Goal: Information Seeking & Learning: Learn about a topic

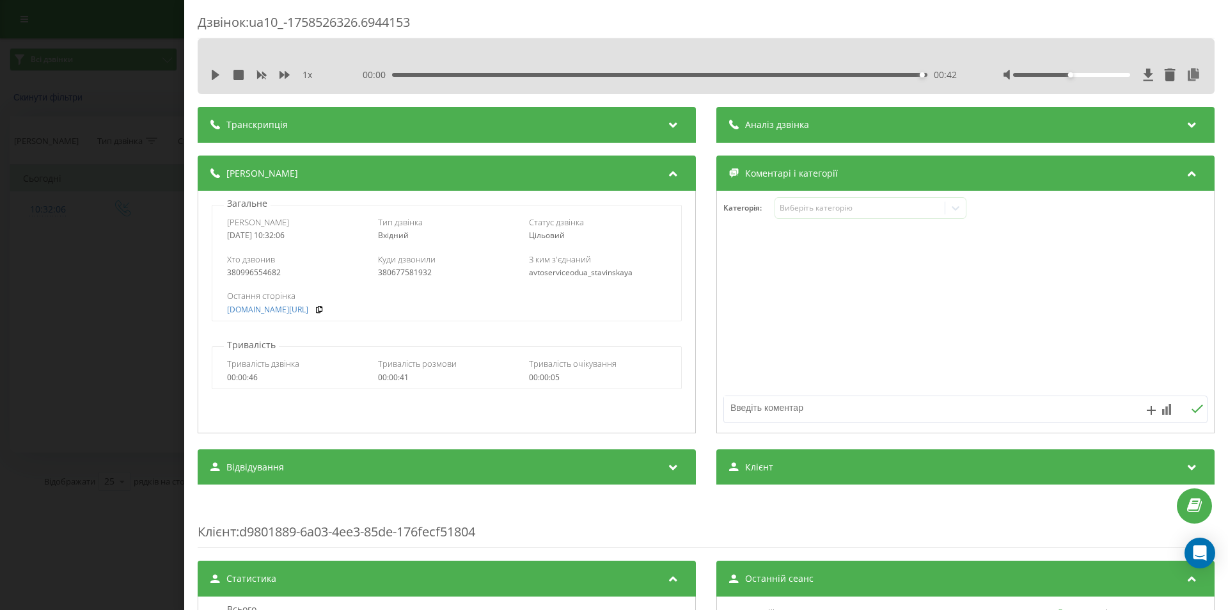
click at [103, 88] on div "Дзвінок : ua10_-1758526326.6944153 1 x 00:00 00:42 00:42 Транскрипція Для AI-ан…" at bounding box center [614, 305] width 1228 height 610
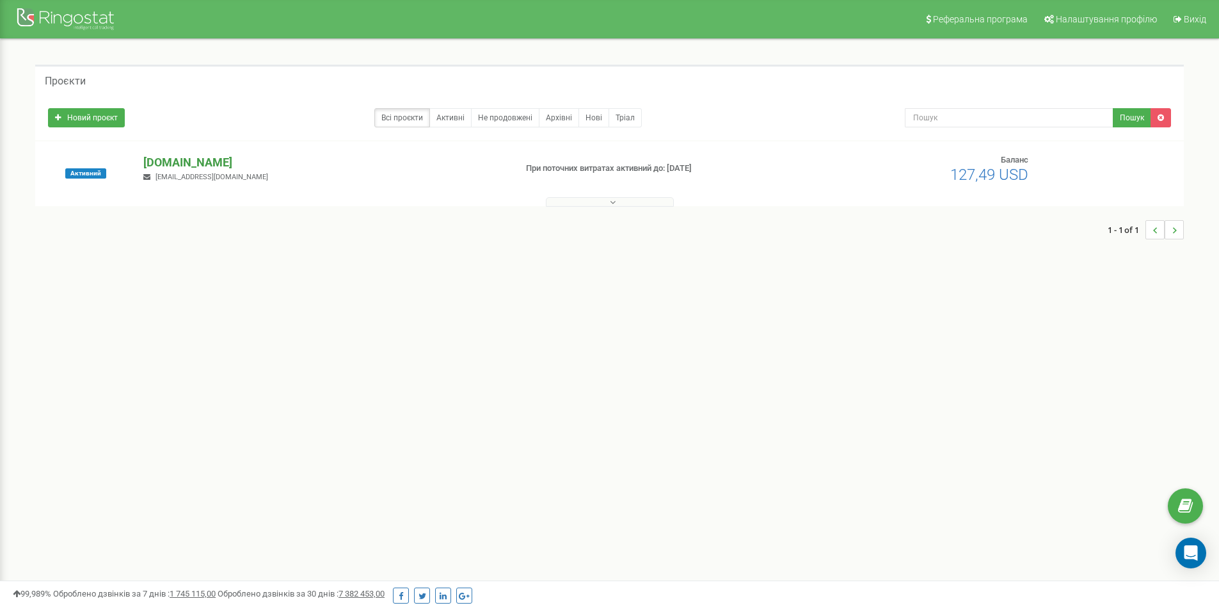
click at [218, 158] on p "[DOMAIN_NAME]" at bounding box center [323, 162] width 361 height 17
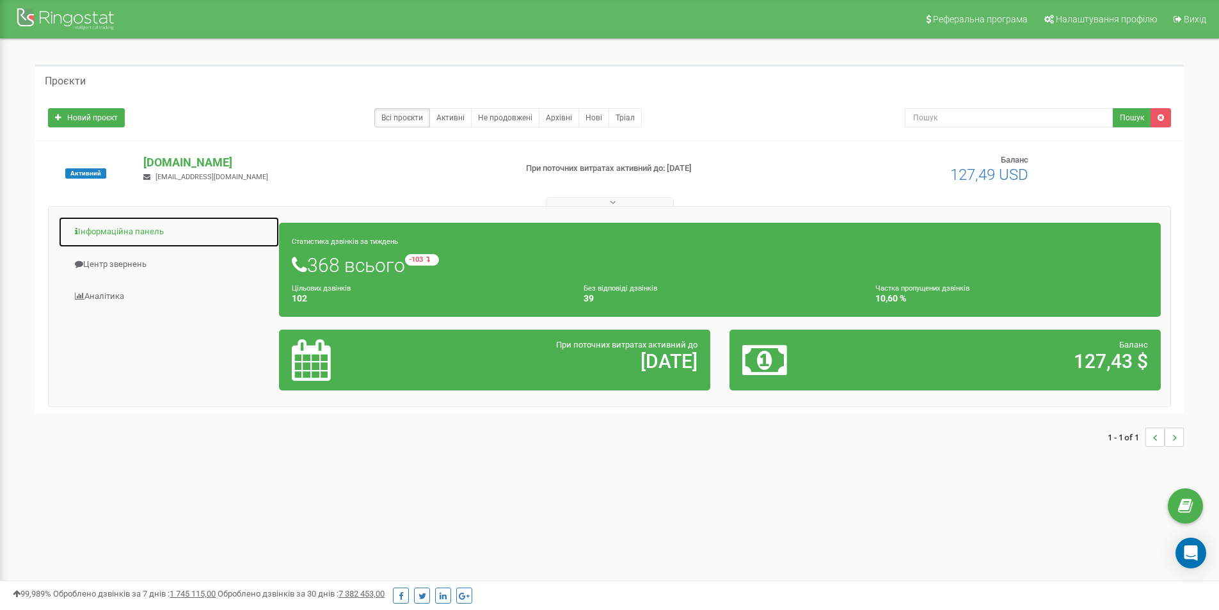
click at [143, 231] on link "Інформаційна панель" at bounding box center [168, 231] width 221 height 31
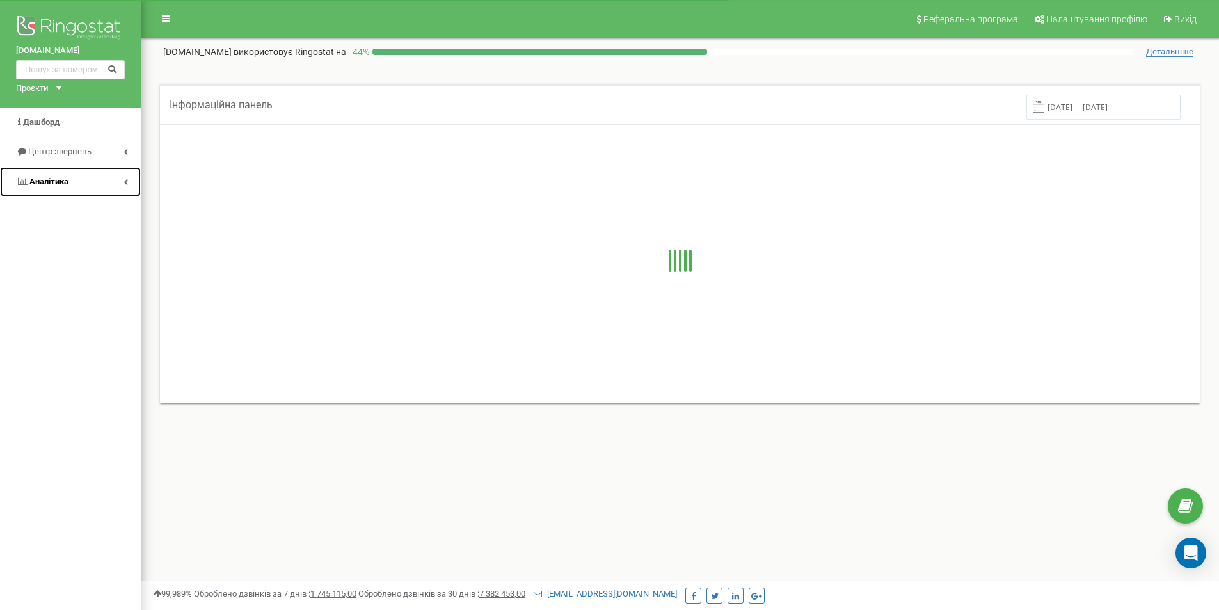
click at [97, 175] on link "Аналiтика" at bounding box center [70, 182] width 141 height 30
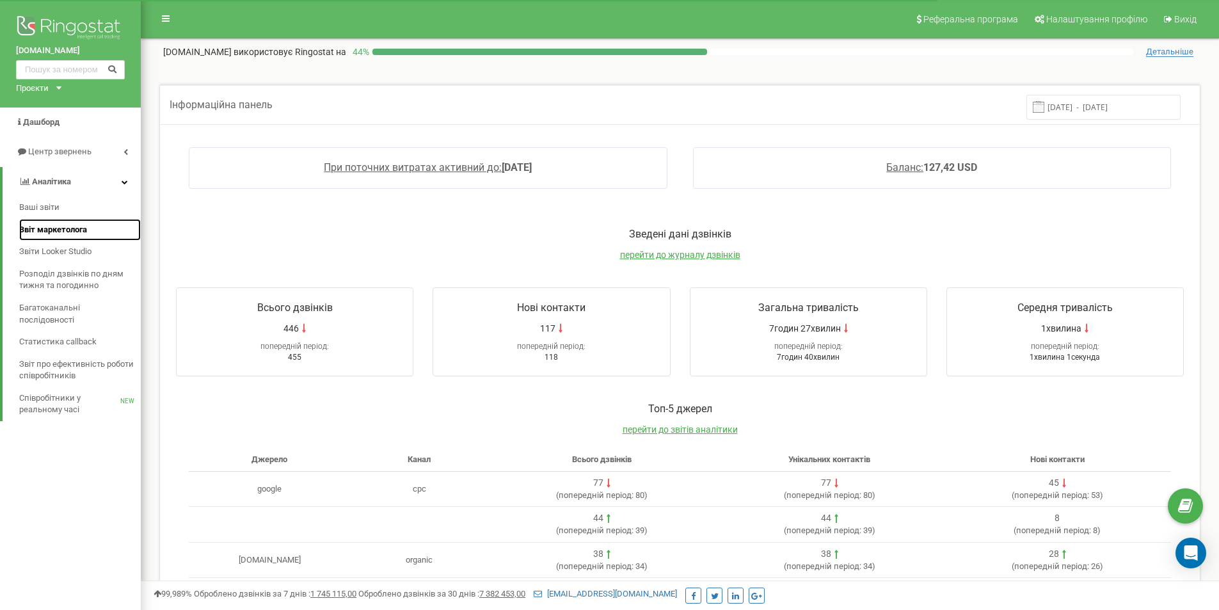
click at [77, 231] on span "Звіт маркетолога" at bounding box center [53, 230] width 68 height 12
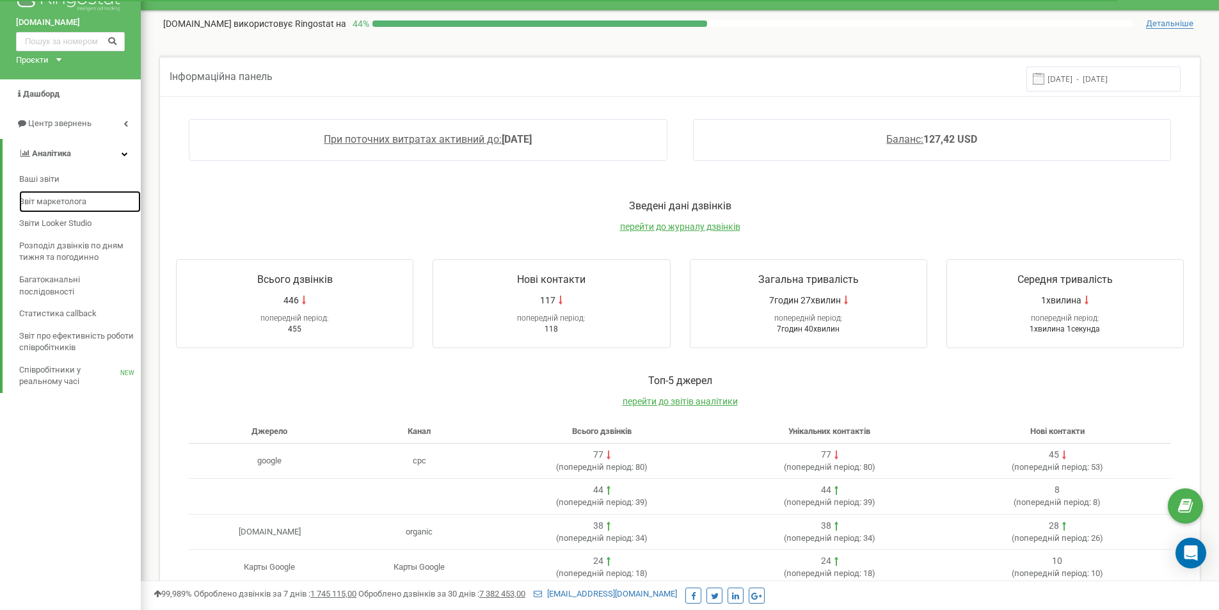
scroll to position [176, 0]
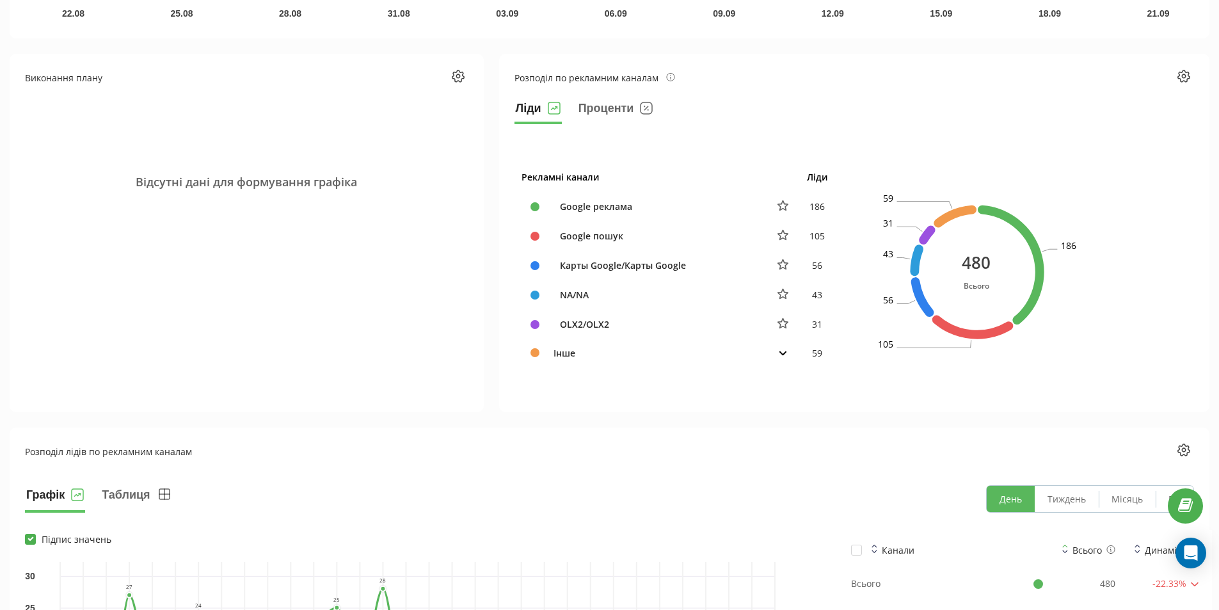
scroll to position [512, 0]
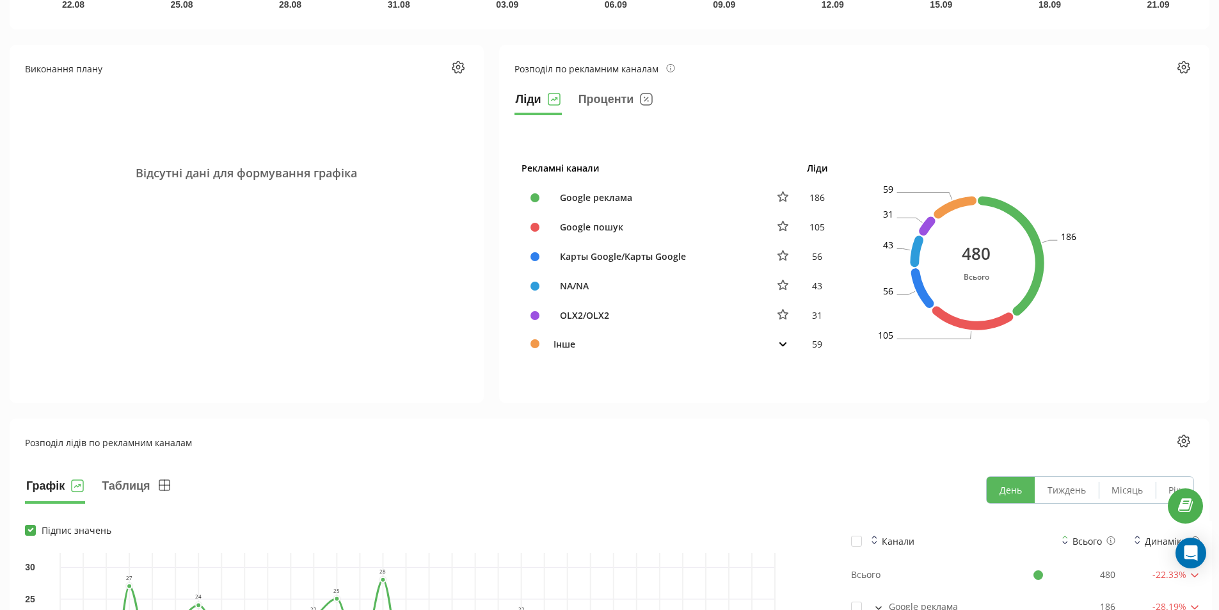
click at [782, 345] on icon at bounding box center [782, 344] width 7 height 4
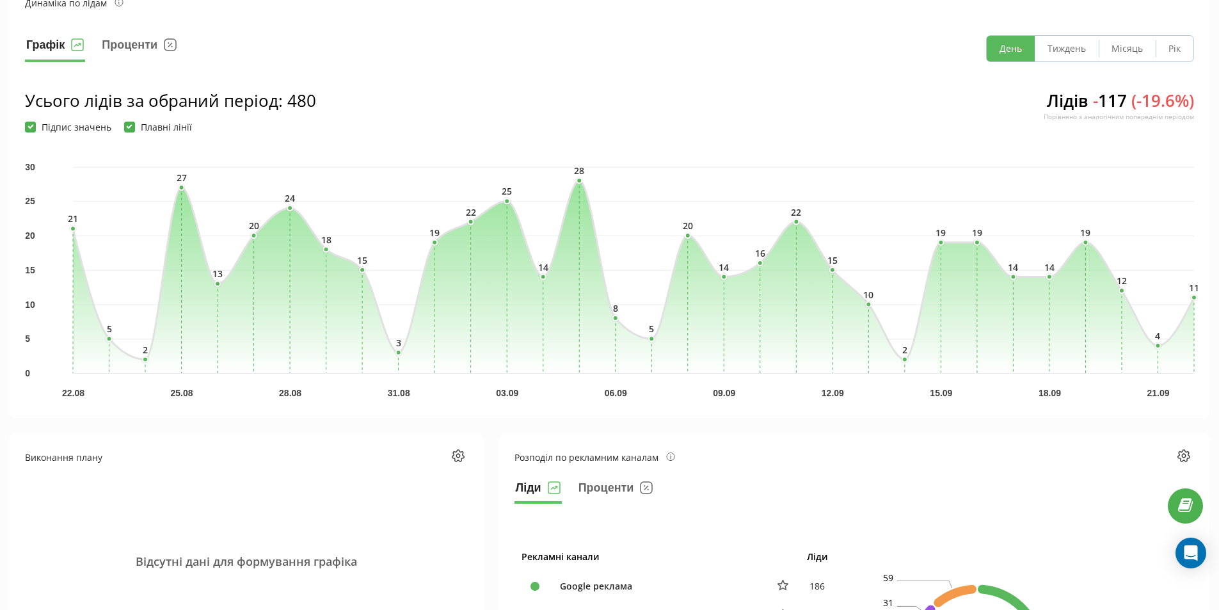
scroll to position [128, 0]
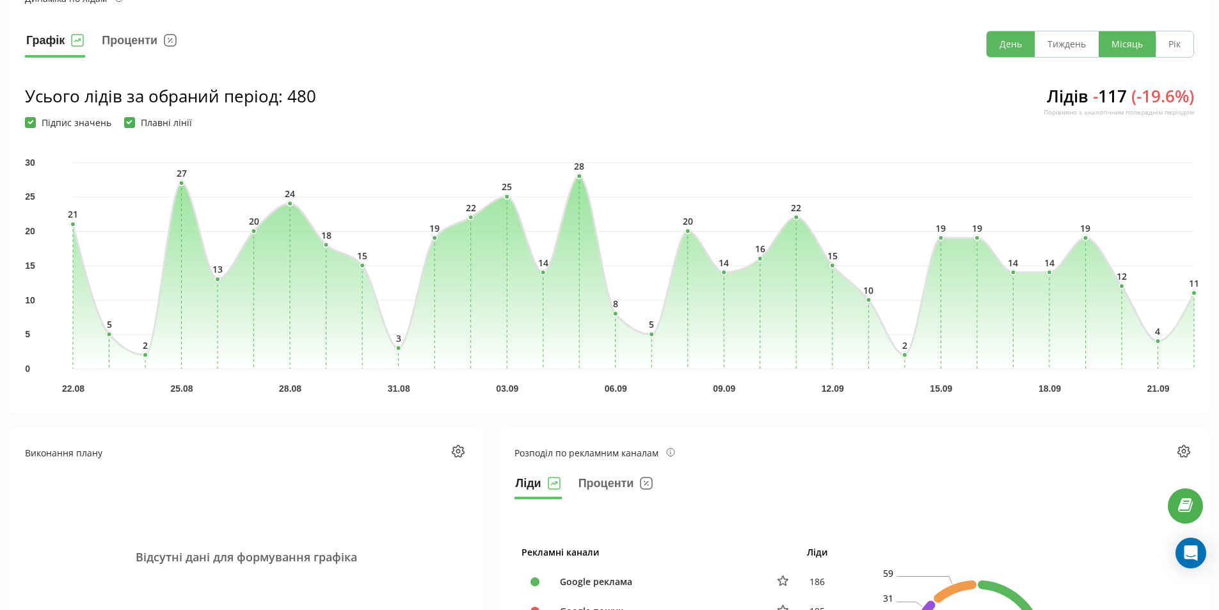
click at [1125, 45] on button "Місяць" at bounding box center [1126, 44] width 57 height 26
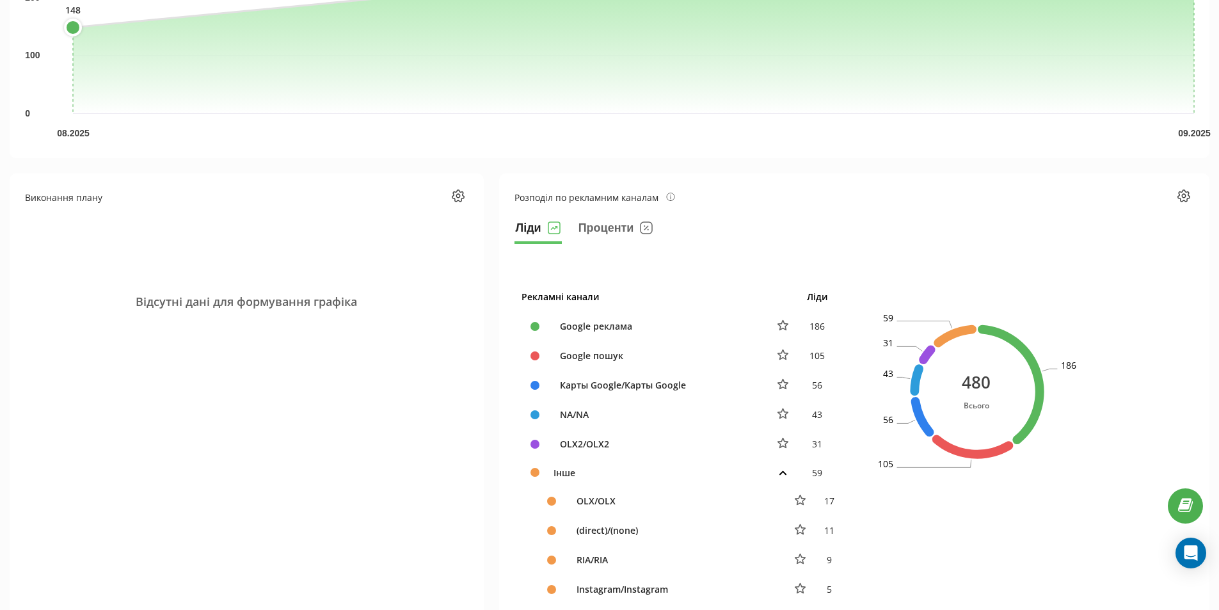
scroll to position [448, 0]
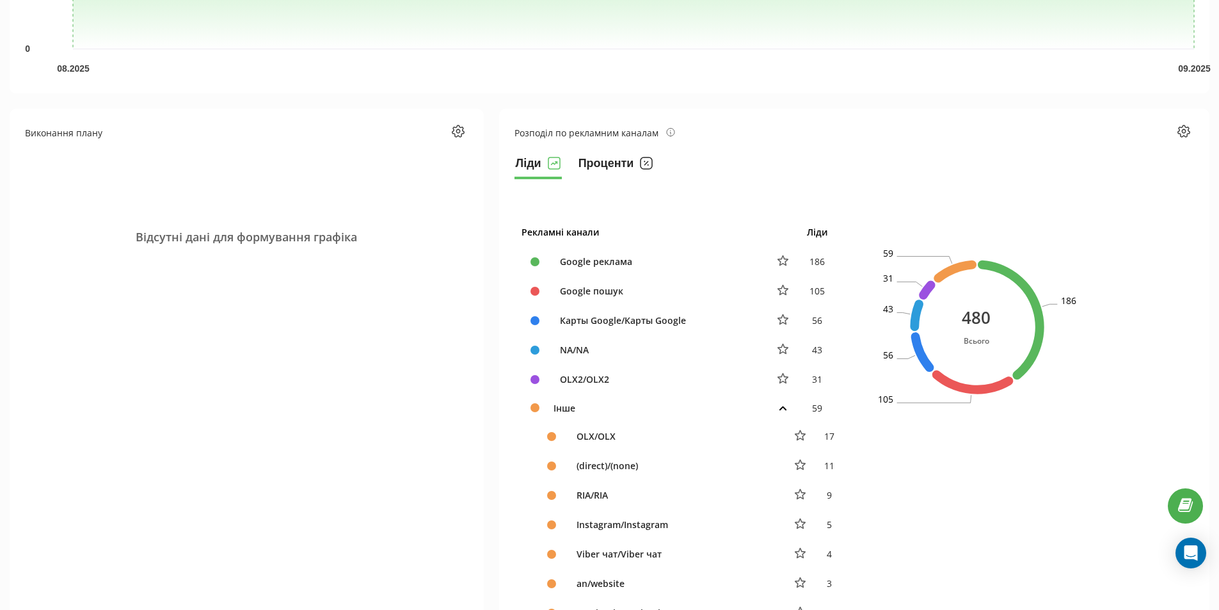
click at [605, 159] on button "Проценти" at bounding box center [615, 167] width 77 height 26
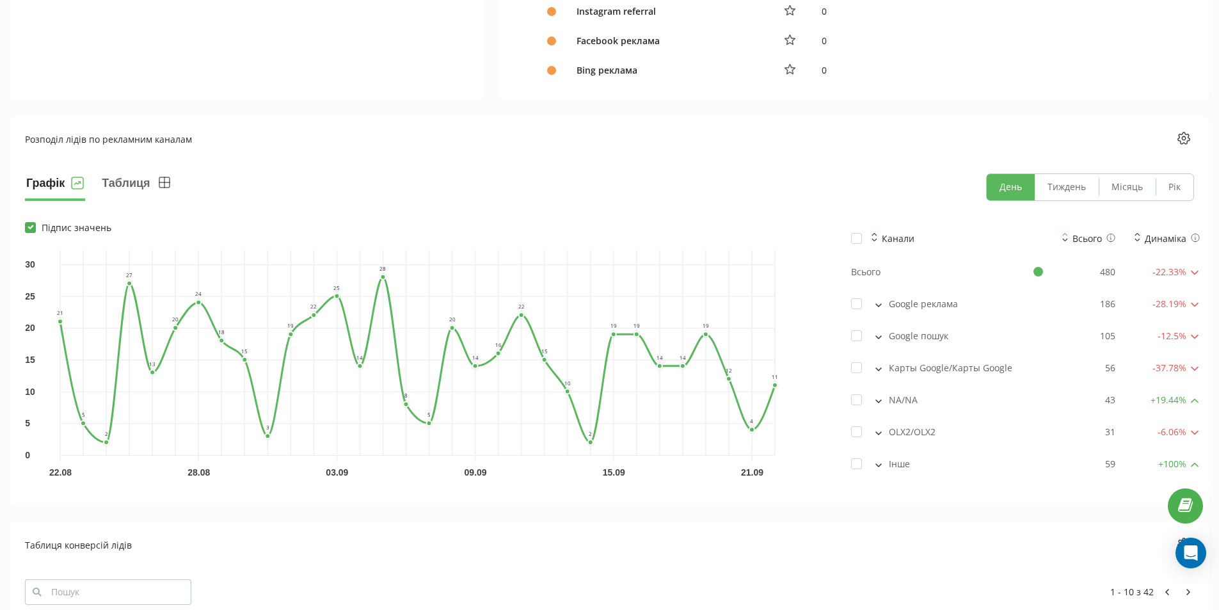
scroll to position [1407, 0]
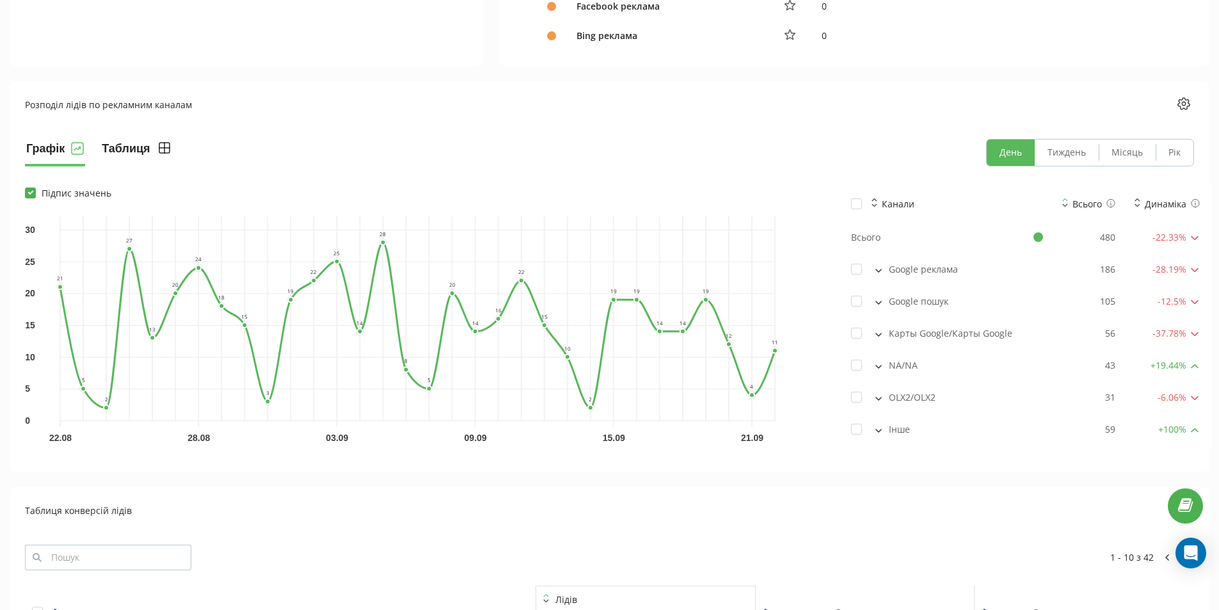
click at [128, 147] on button "Таблиця" at bounding box center [136, 153] width 72 height 28
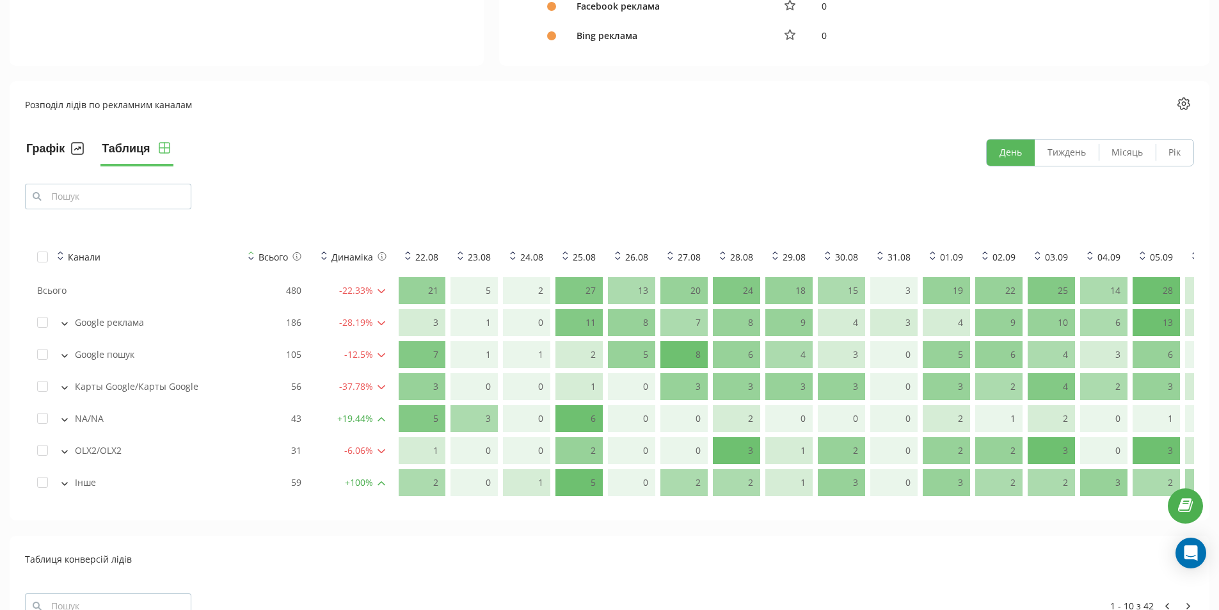
click at [49, 148] on button "Графік" at bounding box center [55, 153] width 60 height 28
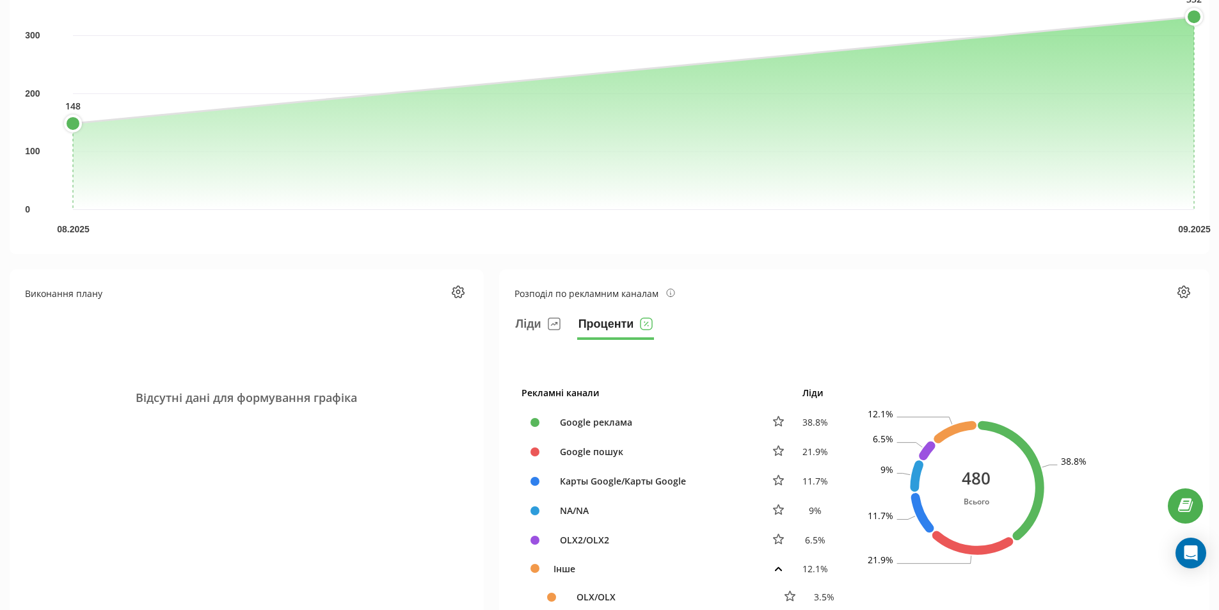
scroll to position [0, 0]
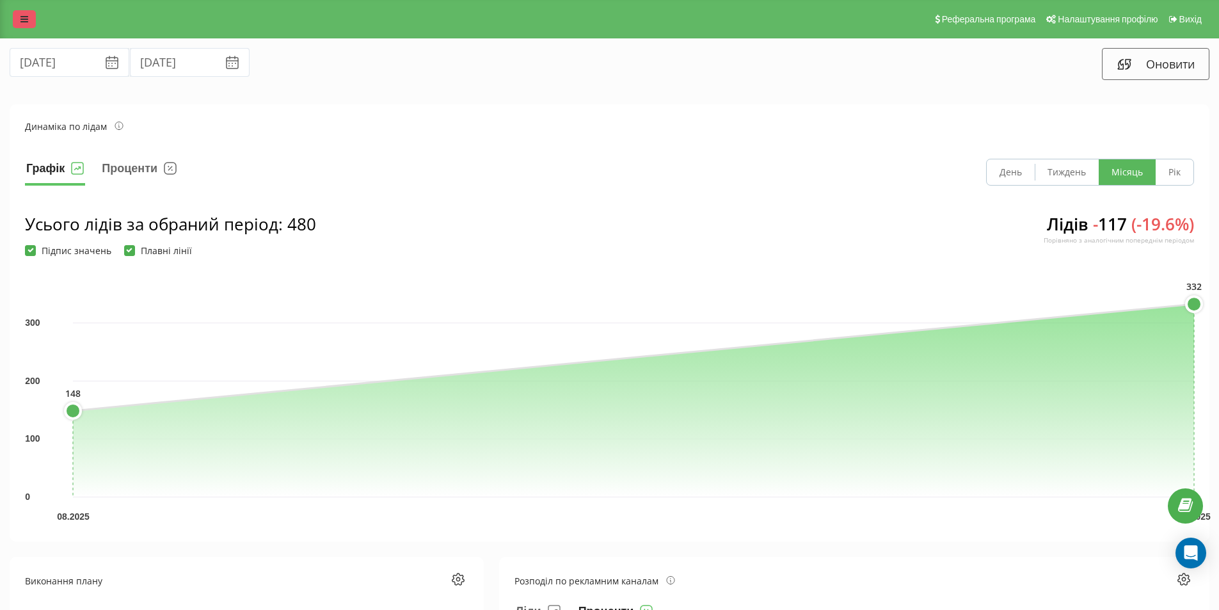
click at [28, 19] on icon at bounding box center [24, 19] width 8 height 9
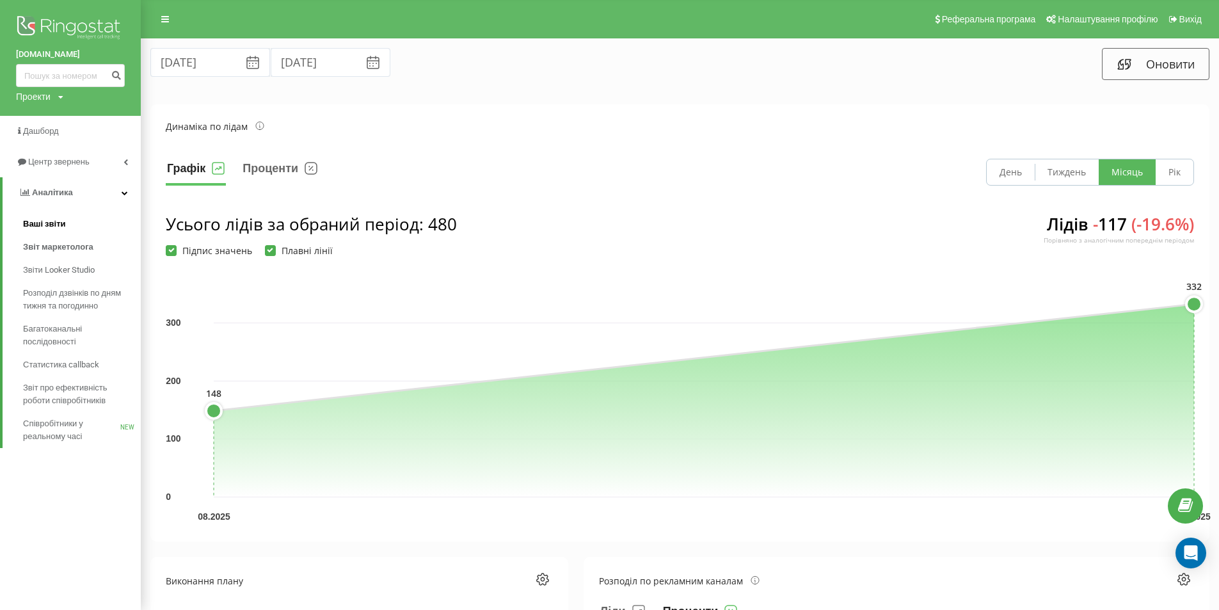
click at [56, 220] on span "Ваші звіти" at bounding box center [44, 224] width 43 height 13
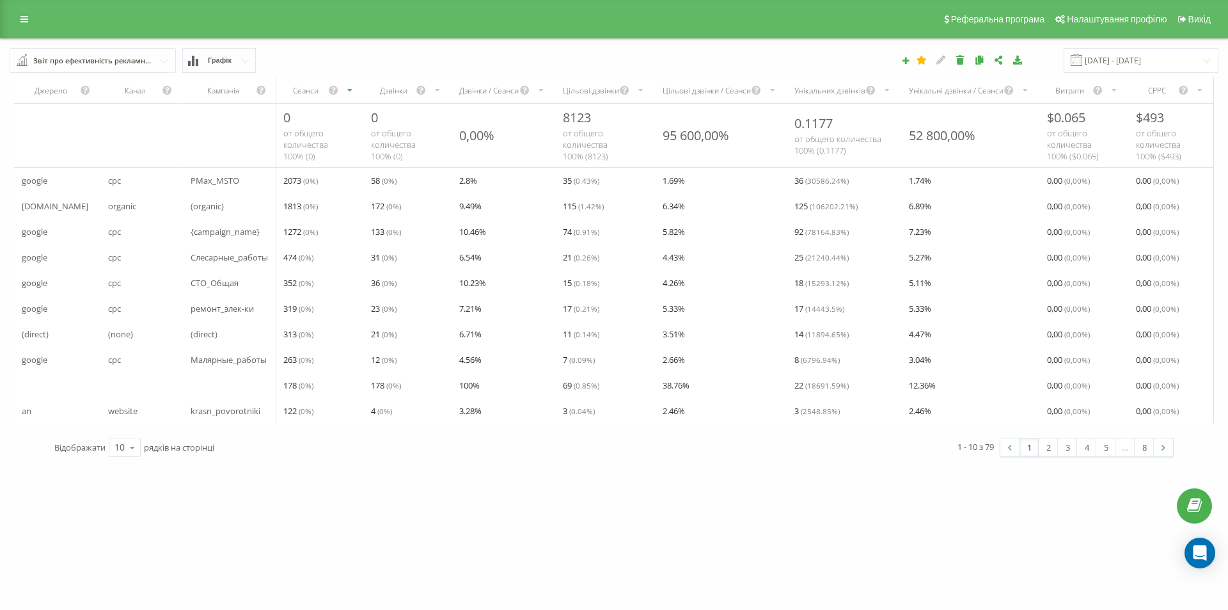
click at [29, 409] on span "an" at bounding box center [27, 410] width 10 height 15
click at [27, 410] on span "an" at bounding box center [27, 410] width 10 height 15
click at [136, 460] on icon at bounding box center [132, 447] width 19 height 25
click at [123, 416] on span "50" at bounding box center [120, 410] width 10 height 12
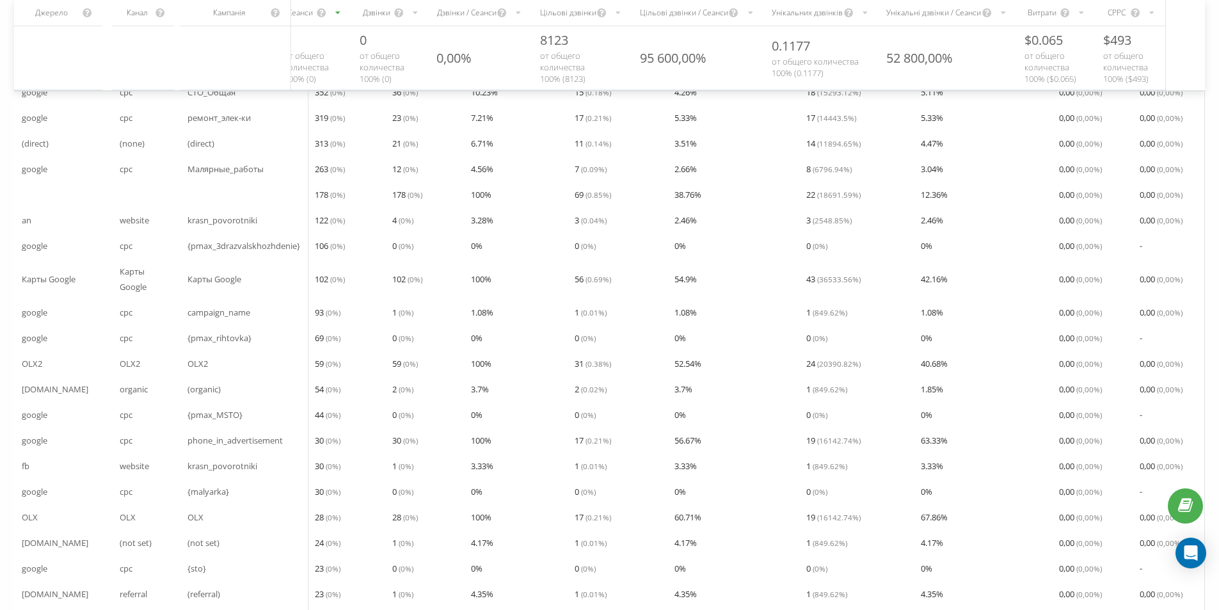
scroll to position [192, 0]
